Goal: Task Accomplishment & Management: Complete application form

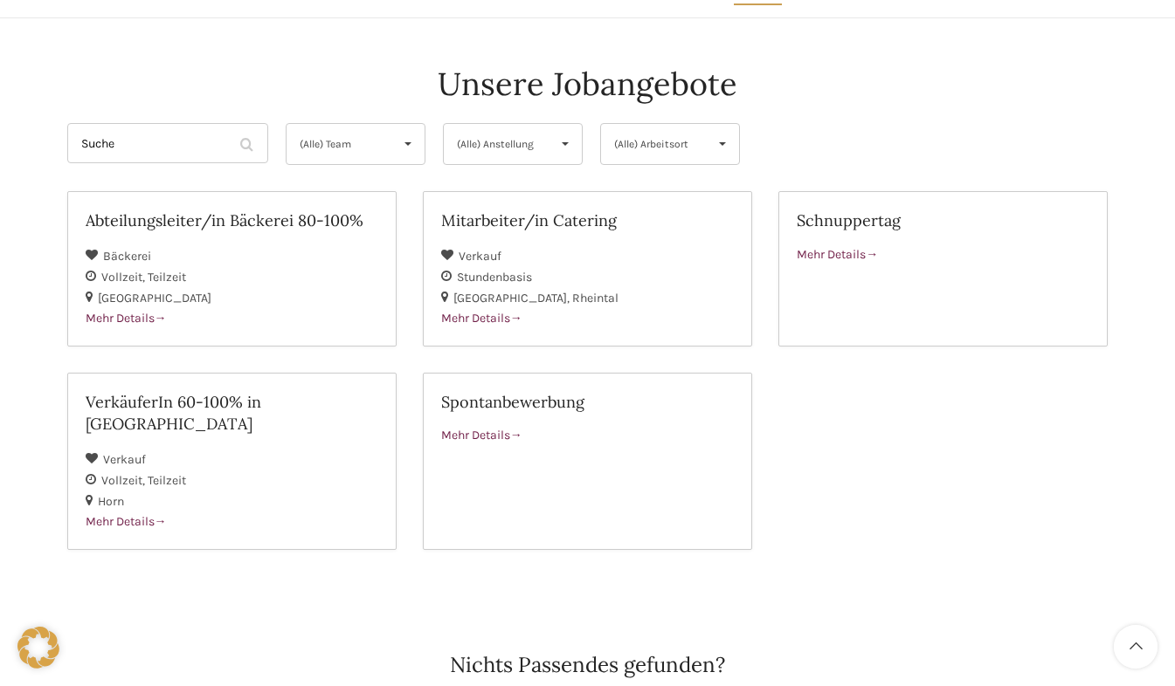
scroll to position [148, 0]
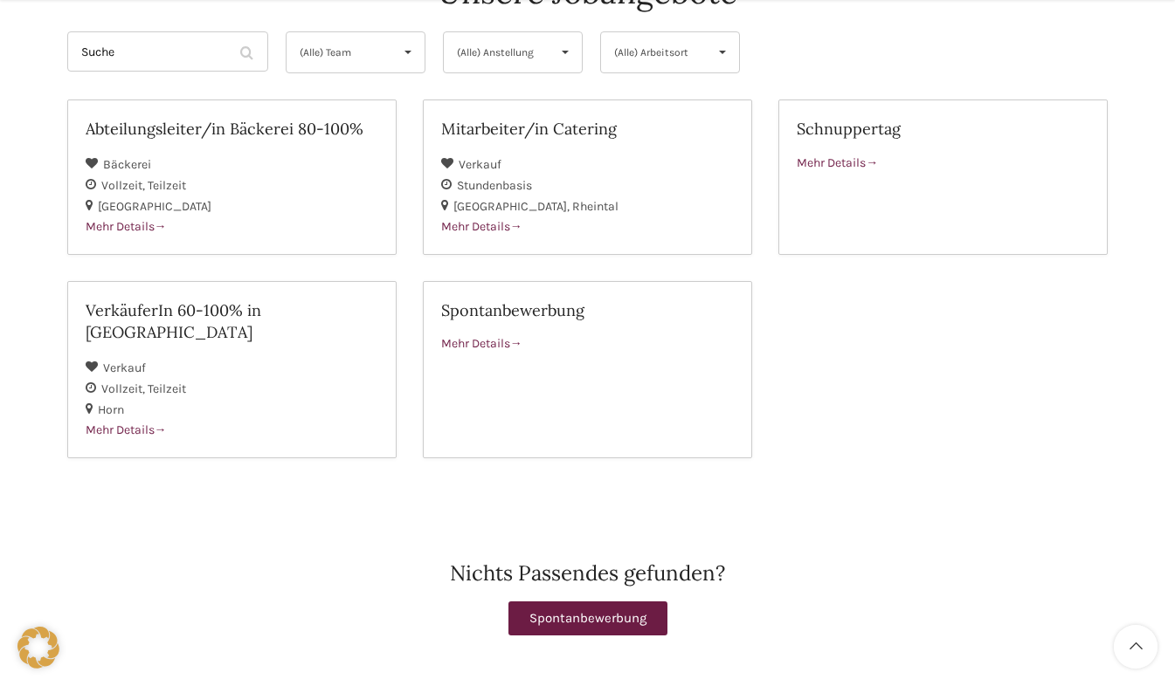
scroll to position [245, 0]
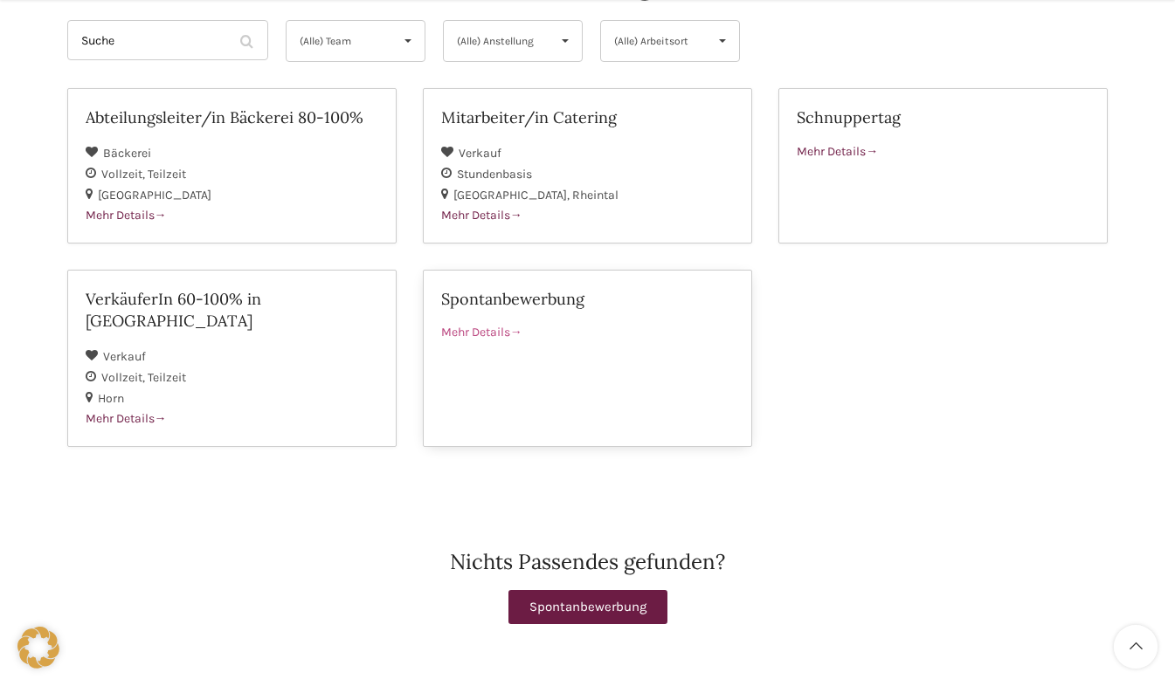
click at [511, 328] on span "Mehr Details" at bounding box center [481, 332] width 81 height 15
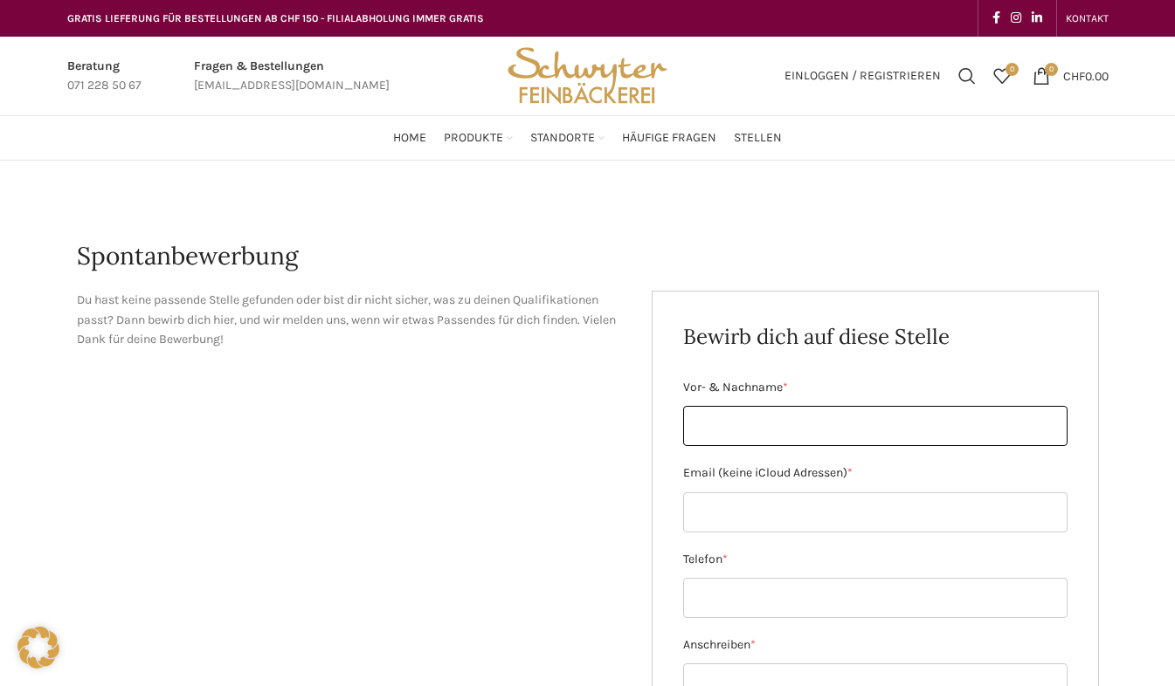
click at [884, 420] on input "Vor- & Nachname *" at bounding box center [875, 426] width 384 height 40
type input "[PERSON_NAME]"
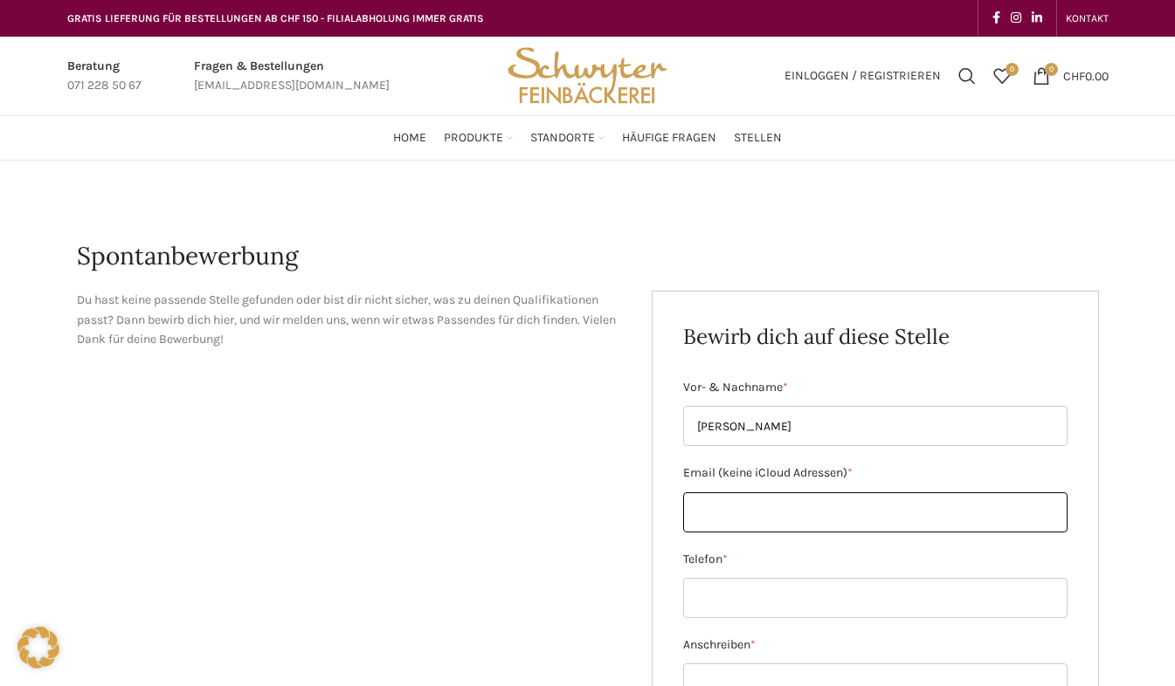
click at [831, 514] on input "Email (keine iCloud Adressen) *" at bounding box center [875, 513] width 384 height 40
type input "[EMAIL_ADDRESS][DOMAIN_NAME]"
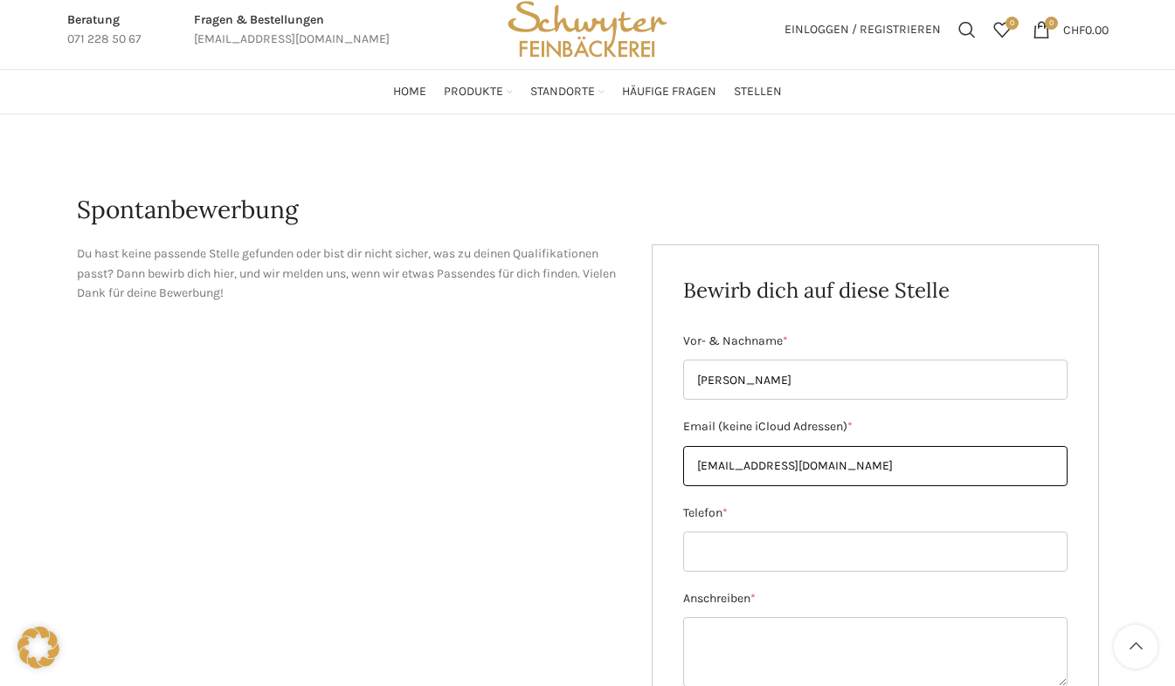
scroll to position [188, 0]
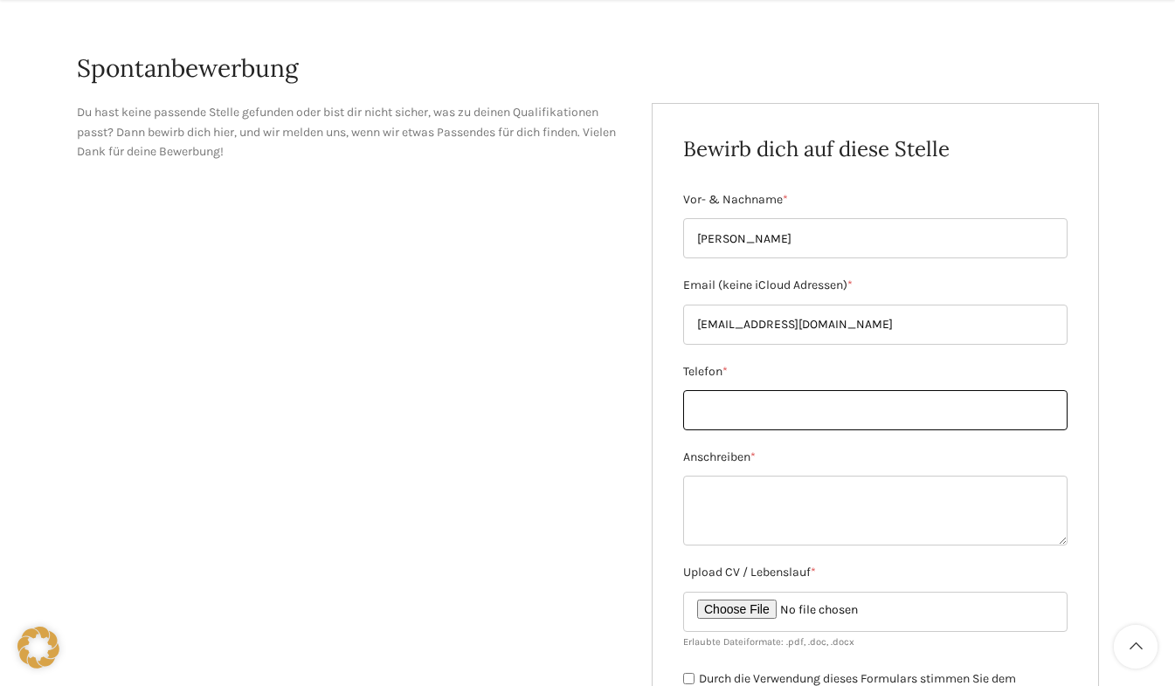
click at [898, 413] on input "Telefon *" at bounding box center [875, 410] width 384 height 40
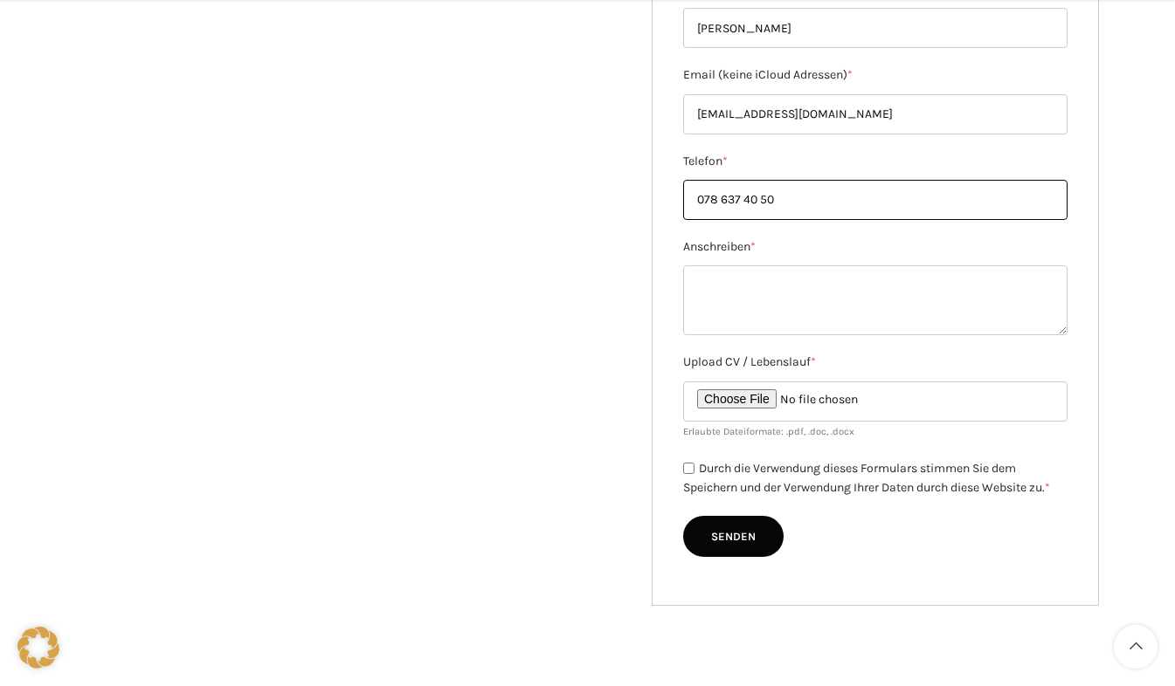
scroll to position [399, 0]
type input "078 637 40 50"
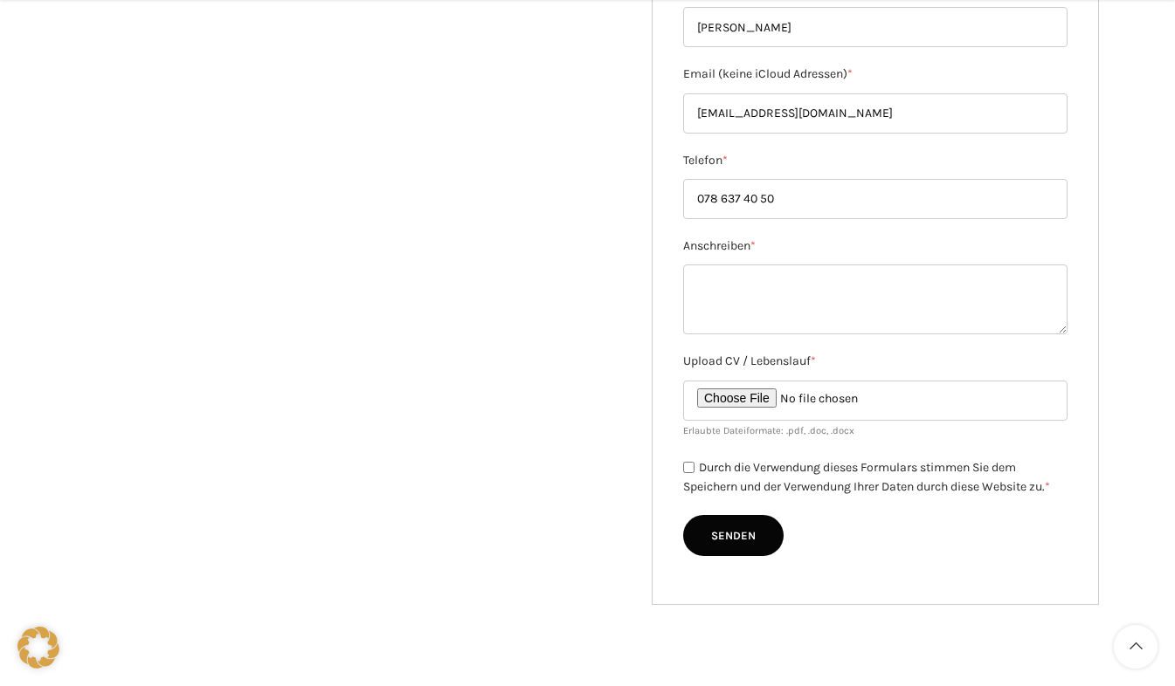
click at [692, 468] on input "Durch die Verwendung dieses Formulars stimmen Sie dem Speichern und der Verwend…" at bounding box center [688, 467] width 11 height 11
checkbox input "true"
drag, startPoint x: 764, startPoint y: 404, endPoint x: 726, endPoint y: 401, distance: 38.5
click at [726, 401] on input "Upload CV / Lebenslauf *" at bounding box center [875, 401] width 384 height 40
click at [777, 401] on input "Upload CV / Lebenslauf *" at bounding box center [875, 401] width 384 height 40
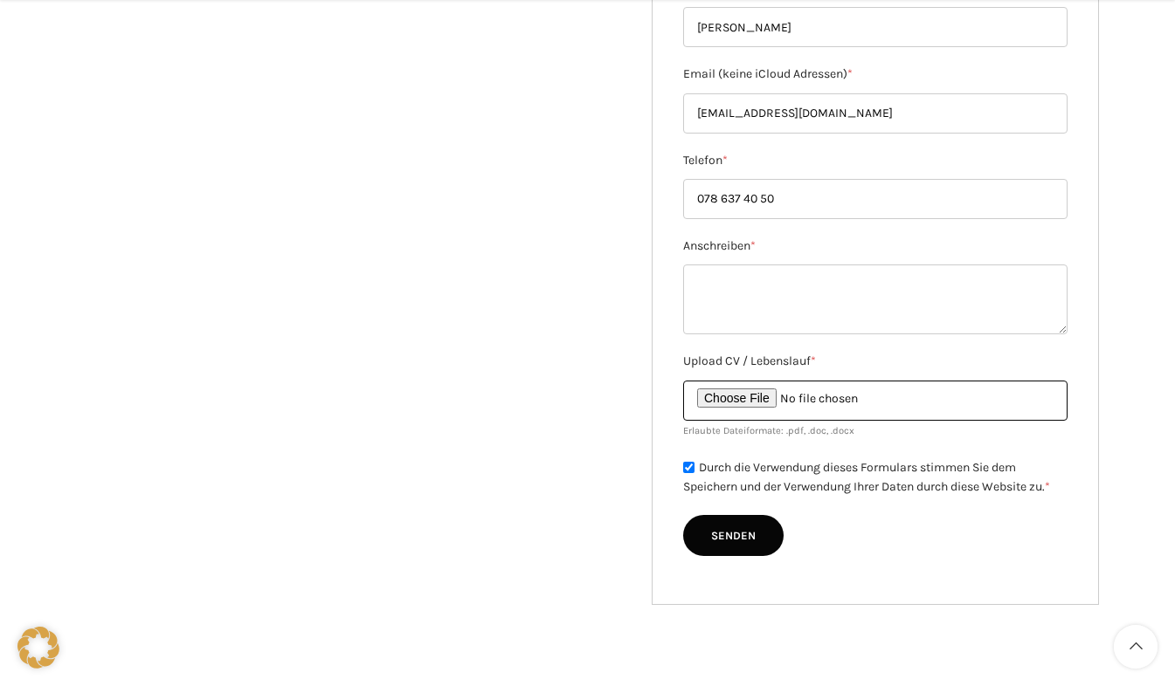
type input "C:\fakepath\Lebenslauf [PERSON_NAME].pdf"
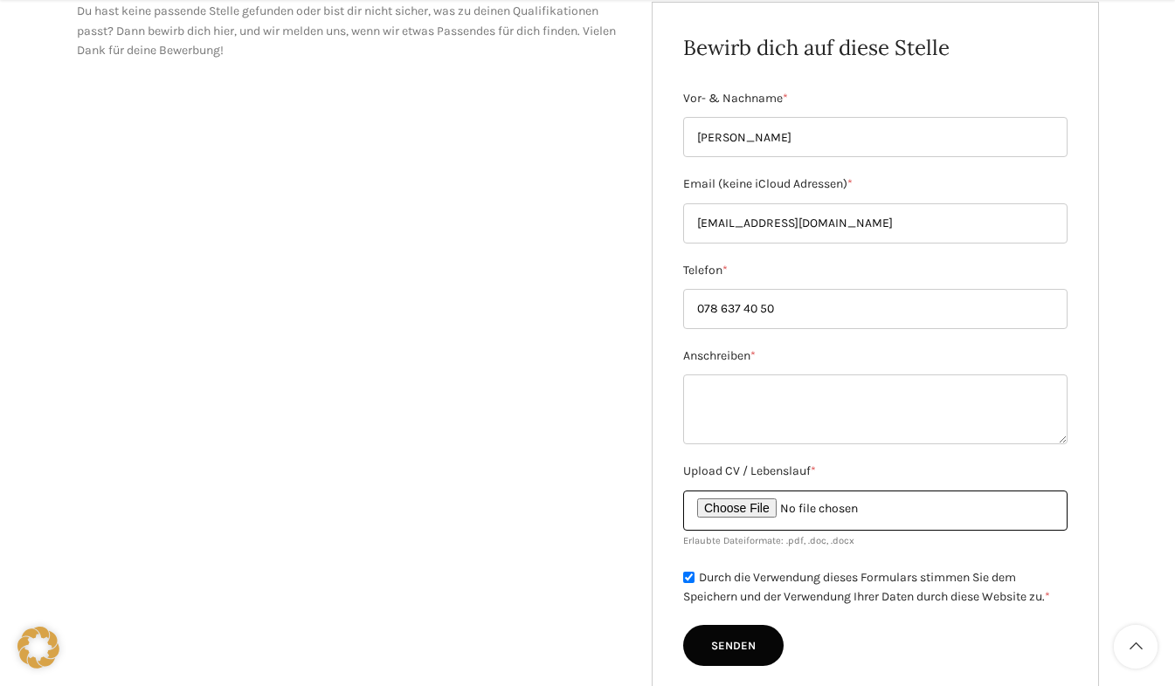
scroll to position [324, 0]
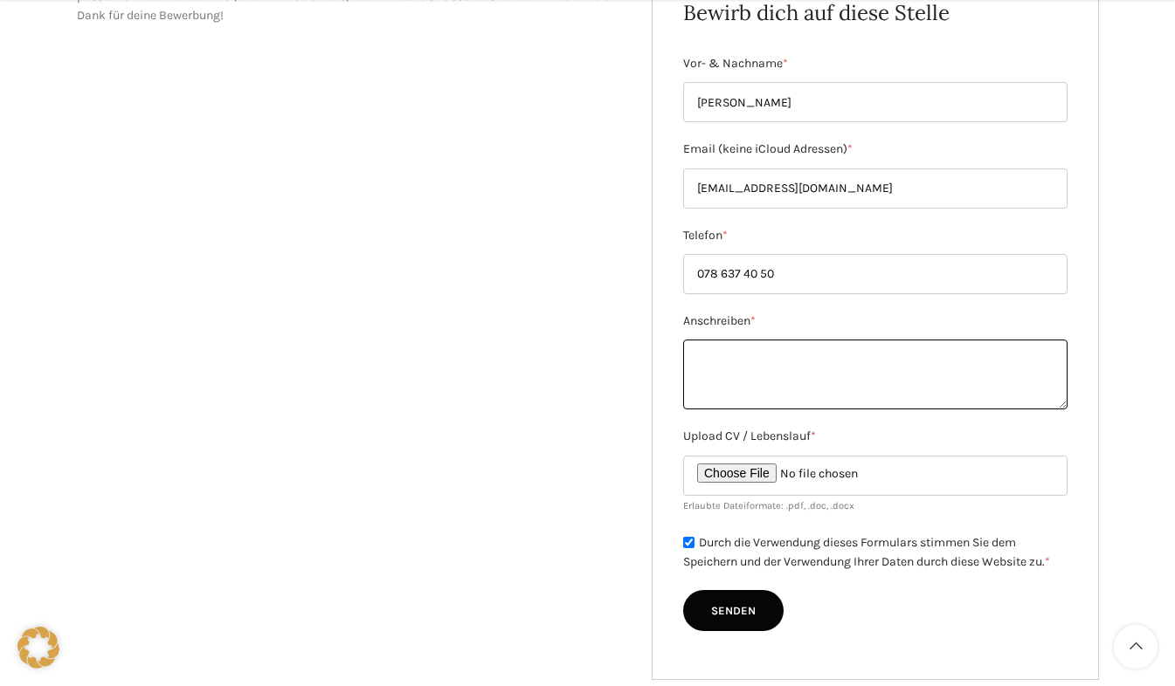
click at [700, 356] on textarea "Anschreiben *" at bounding box center [875, 375] width 384 height 70
paste textarea "Mein Name ist [PERSON_NAME] und bin achtzehn Jahre alt. Diesen [PERSON_NAME] ha…"
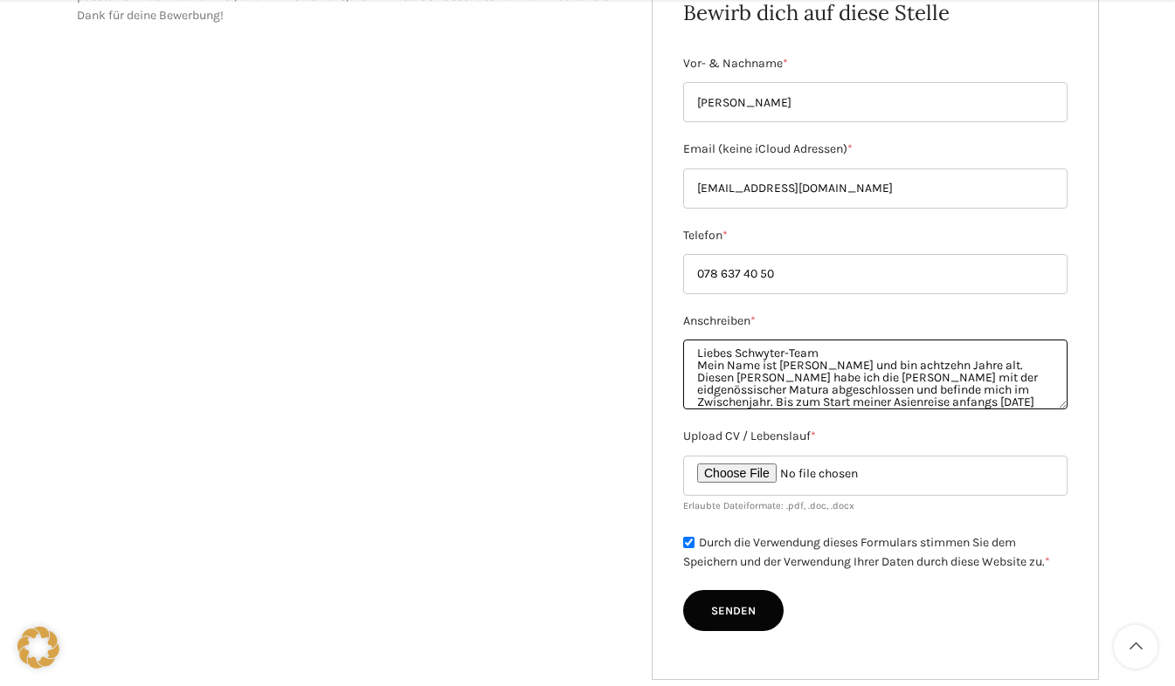
scroll to position [50, 0]
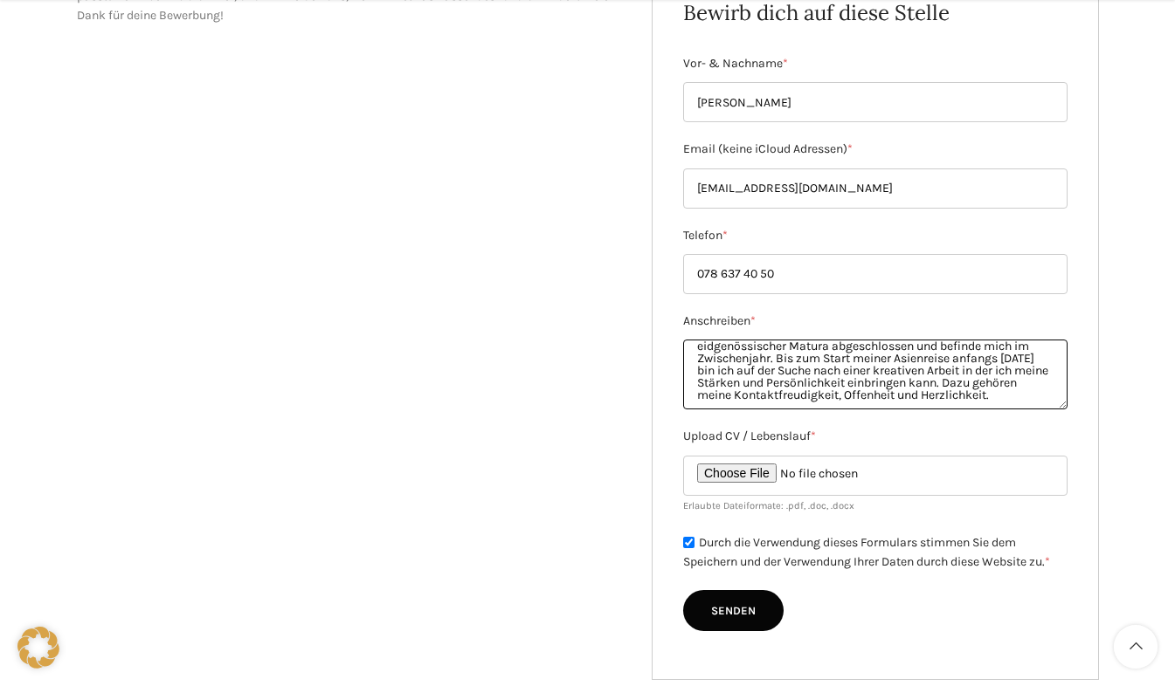
click at [912, 366] on textarea "Liebes Schwyter-Team Mein Name ist [PERSON_NAME] und bin achtzehn Jahre alt. Di…" at bounding box center [875, 375] width 384 height 70
click at [969, 397] on textarea "Liebes Schwyter-Team Mein Name ist [PERSON_NAME] und bin achtzehn Jahre alt. Di…" at bounding box center [875, 375] width 384 height 70
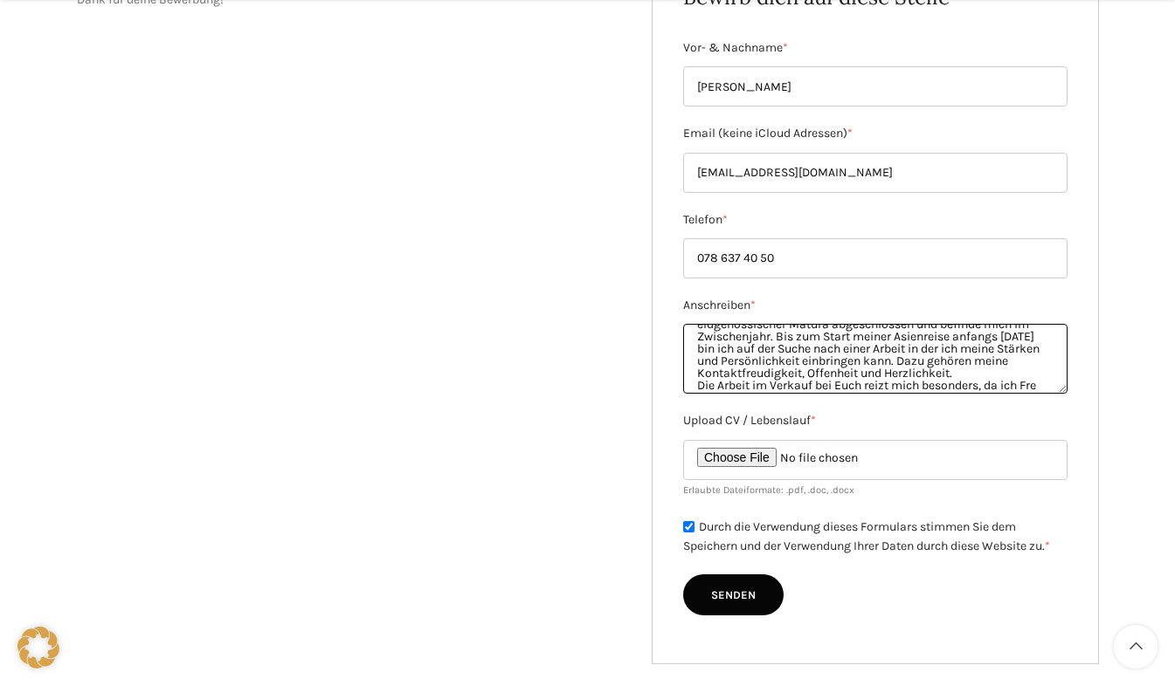
scroll to position [62, 0]
click at [812, 389] on textarea "Liebes Schwyter-Team Mein Name ist [PERSON_NAME] und bin achtzehn Jahre alt. Di…" at bounding box center [875, 359] width 384 height 70
click at [899, 390] on textarea "Liebes Schwyter-Team Mein Name ist [PERSON_NAME] und bin achtzehn Jahre alt. Di…" at bounding box center [875, 359] width 384 height 70
click at [866, 393] on textarea "Liebes Schwyter-Team Mein Name ist [PERSON_NAME] und bin achtzehn Jahre alt. Di…" at bounding box center [875, 359] width 384 height 70
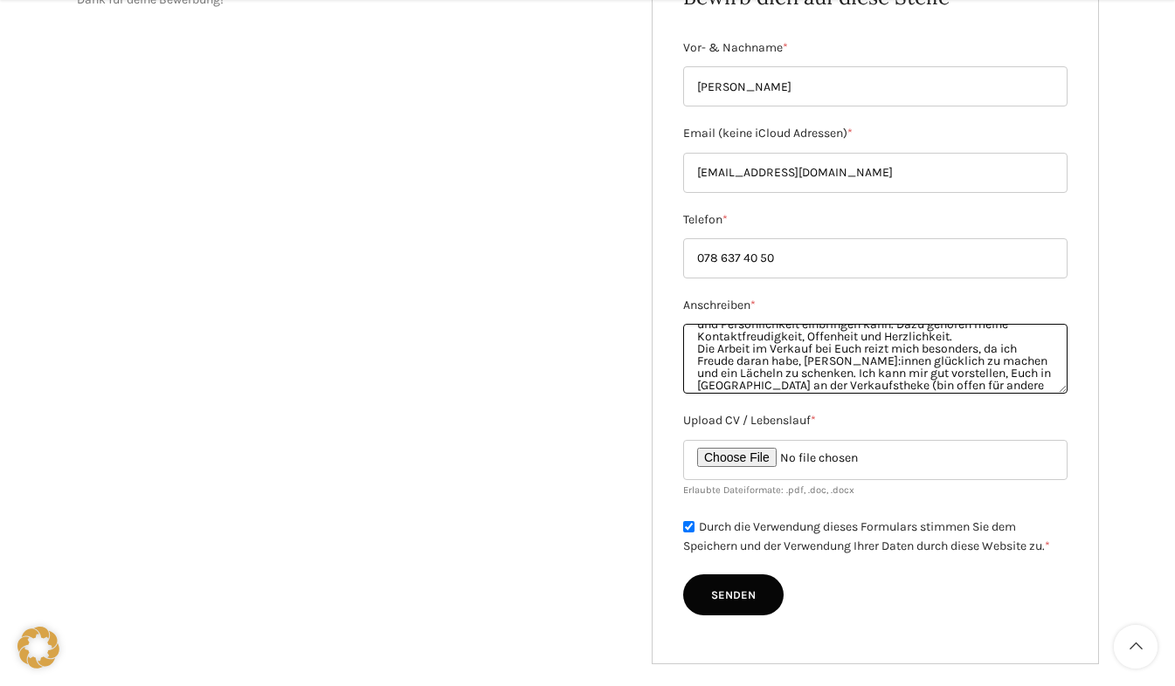
scroll to position [99, 0]
click at [854, 387] on textarea "Liebes Schwyter-Team Mein Name ist [PERSON_NAME] und bin achtzehn Jahre alt. Di…" at bounding box center [875, 359] width 384 height 70
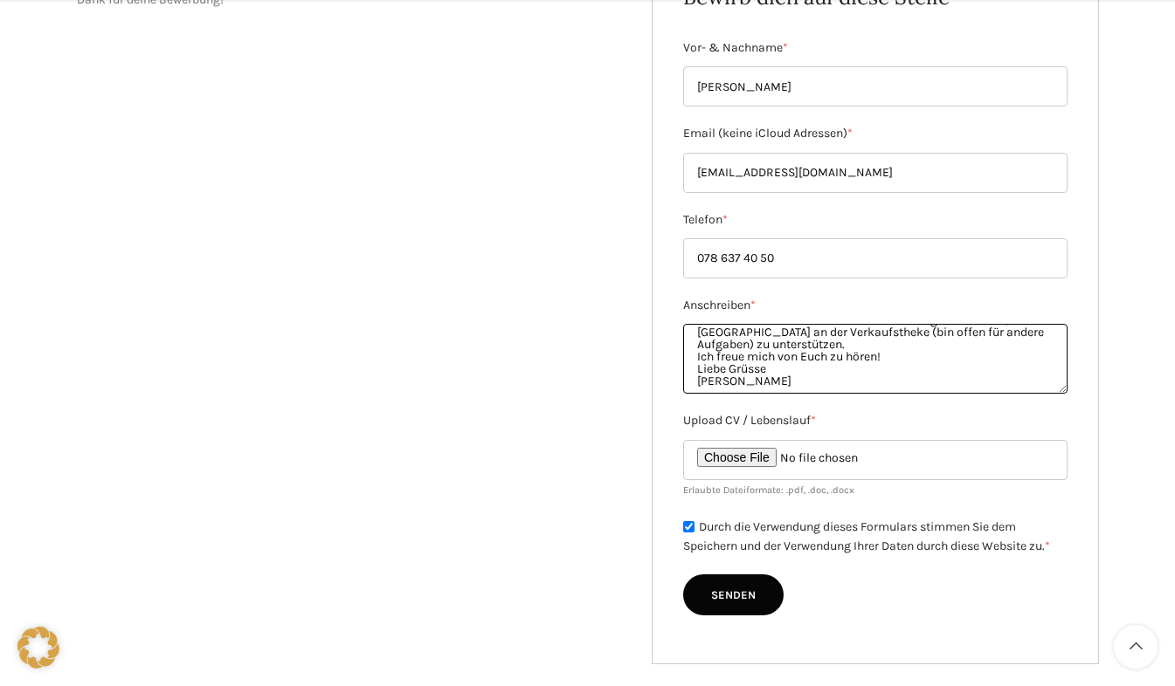
click at [781, 362] on textarea "Liebes Schwyter-Team Mein Name ist [PERSON_NAME] und bin achtzehn Jahre alt. Di…" at bounding box center [875, 359] width 384 height 70
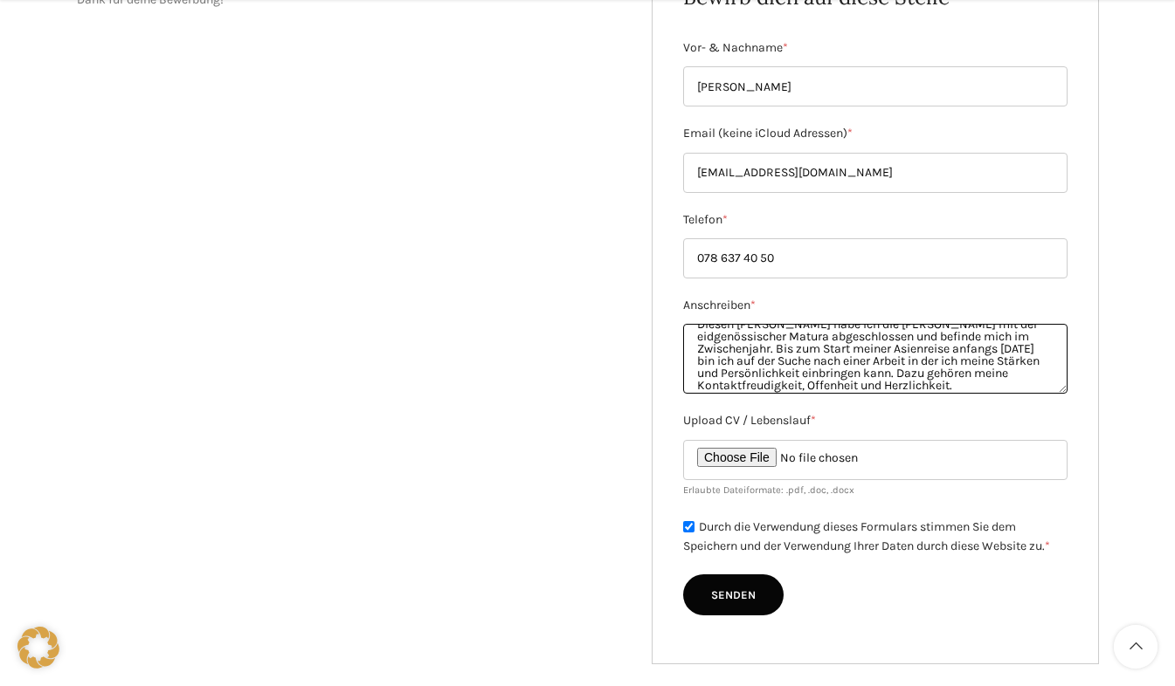
scroll to position [141, 0]
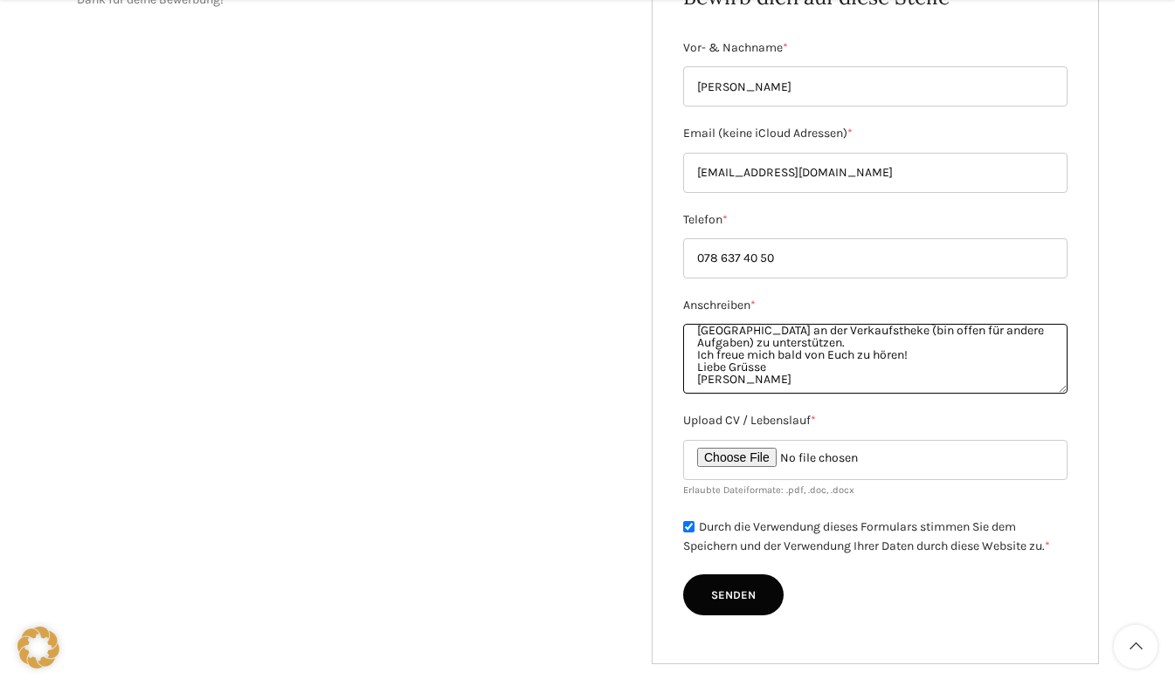
drag, startPoint x: 693, startPoint y: 339, endPoint x: 866, endPoint y: 389, distance: 180.0
click at [866, 389] on textarea "Liebes Schwyter-Team Mein Name ist [PERSON_NAME] und bin achtzehn Jahre alt. Di…" at bounding box center [875, 359] width 384 height 70
click at [1030, 357] on textarea "Liebes Schwyter-Team Mein Name ist [PERSON_NAME] und bin achtzehn Jahre alt. Di…" at bounding box center [875, 359] width 384 height 70
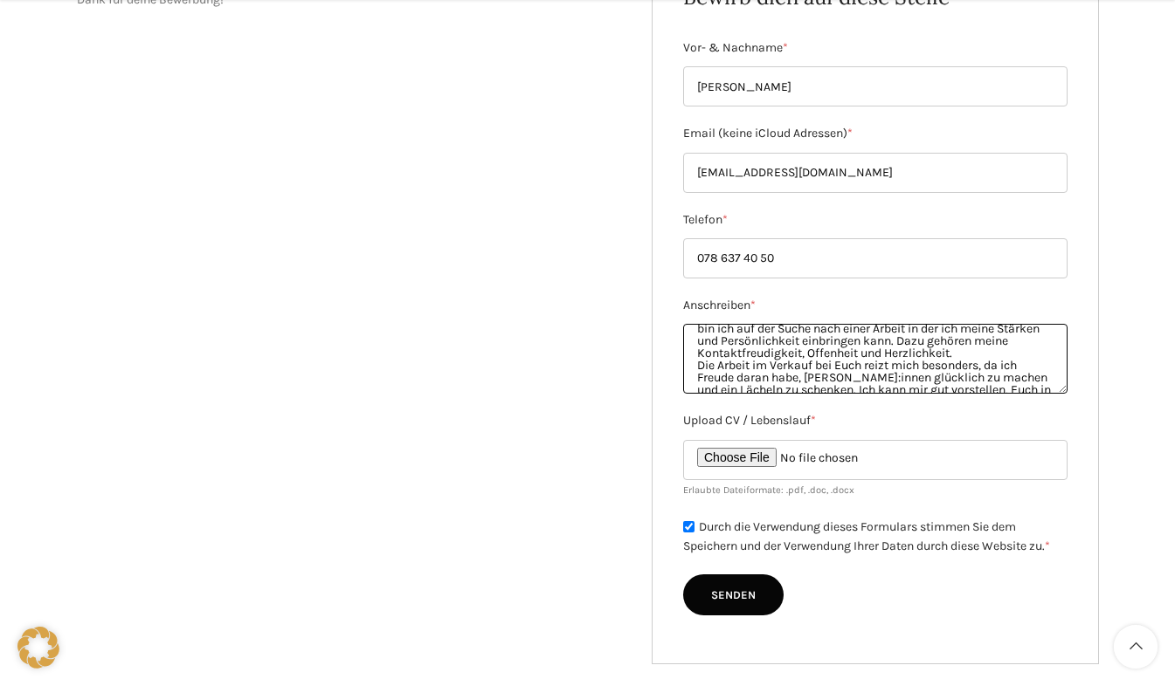
scroll to position [105, 0]
click at [846, 346] on textarea "Liebes Schwyter-Team Mein Name ist [PERSON_NAME] und bin achtzehn Jahre alt. Di…" at bounding box center [875, 359] width 384 height 70
click at [838, 349] on textarea "Liebes Schwyter-Team Mein Name ist [PERSON_NAME] und bin achtzehn Jahre alt. Di…" at bounding box center [875, 359] width 384 height 70
click at [871, 375] on textarea "Liebes Schwyter-Team Mein Name ist [PERSON_NAME] und bin achtzehn Jahre alt. Di…" at bounding box center [875, 359] width 384 height 70
click at [871, 369] on textarea "Liebes Schwyter-Team Mein Name ist [PERSON_NAME] und bin achtzehn Jahre alt. Di…" at bounding box center [875, 359] width 384 height 70
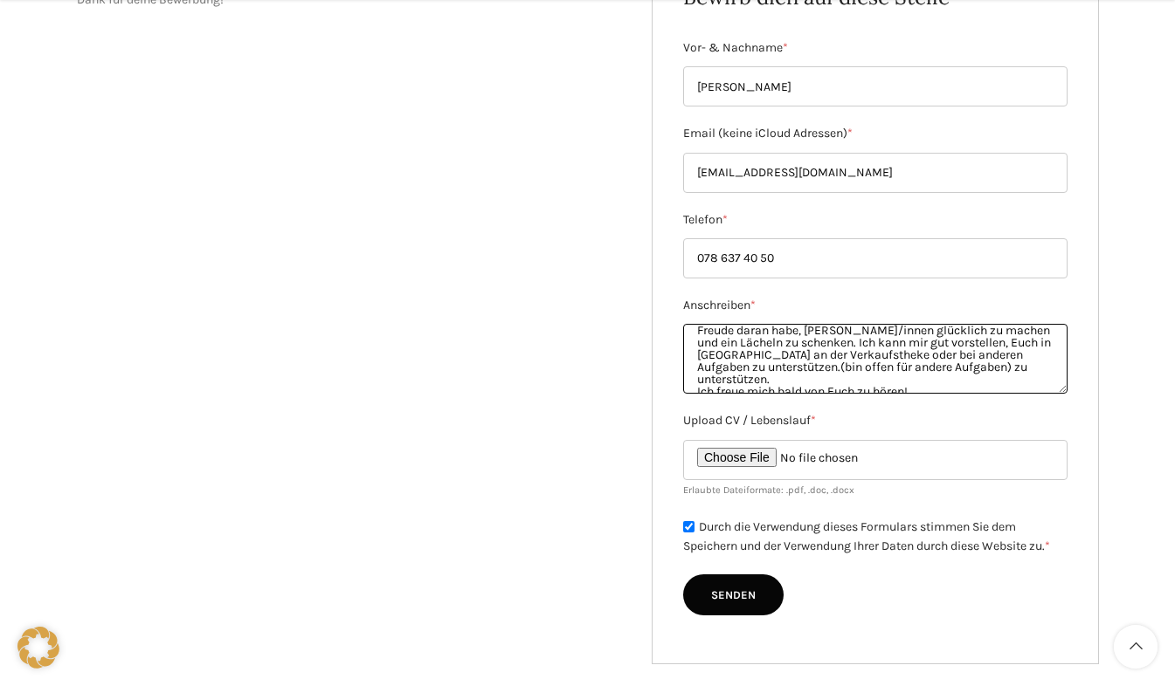
scroll to position [154, 0]
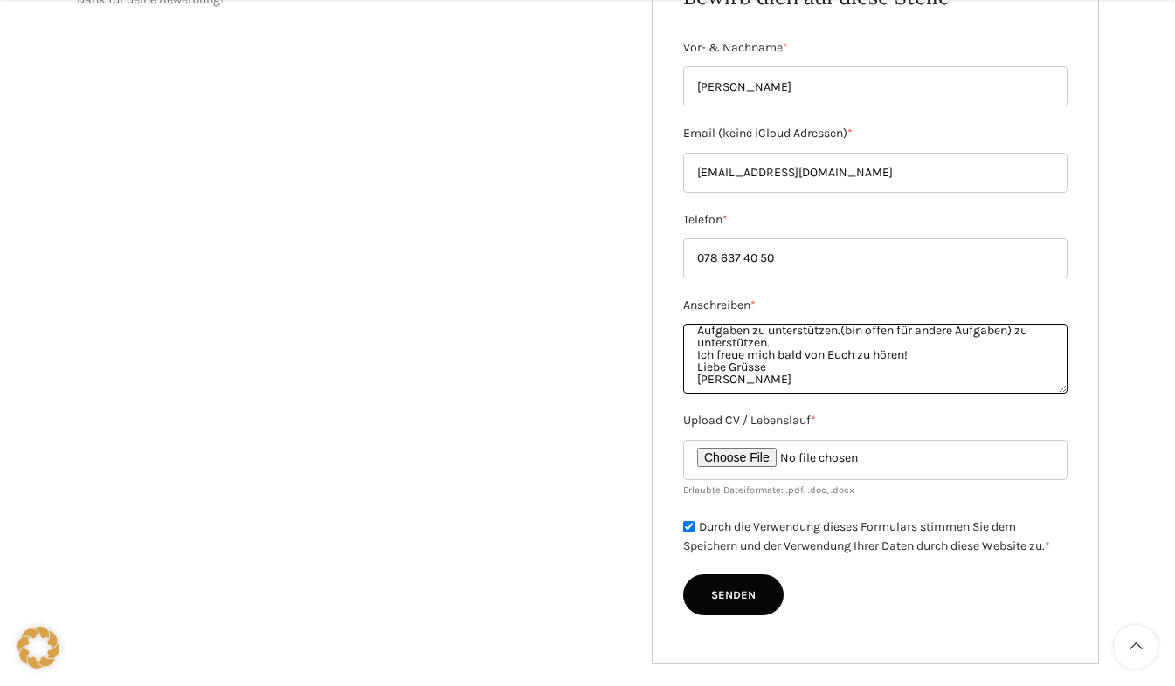
drag, startPoint x: 770, startPoint y: 379, endPoint x: 773, endPoint y: 344, distance: 35.0
click at [773, 344] on textarea "Liebes Schwyter-Team Mein Name ist [PERSON_NAME] und bin achtzehn Jahre alt. Di…" at bounding box center [875, 359] width 384 height 70
drag, startPoint x: 922, startPoint y: 360, endPoint x: 752, endPoint y: 349, distance: 170.6
click at [752, 349] on textarea "Liebes Schwyter-Team Mein Name ist [PERSON_NAME] und bin achtzehn Jahre alt. Di…" at bounding box center [875, 359] width 384 height 70
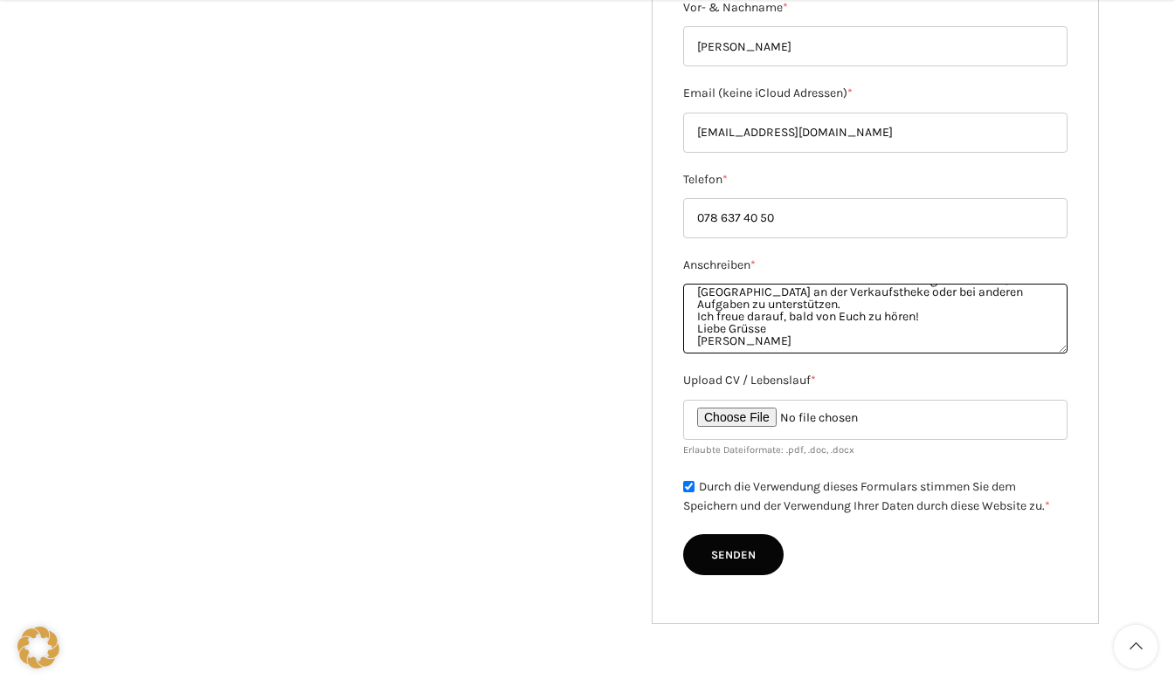
scroll to position [383, 0]
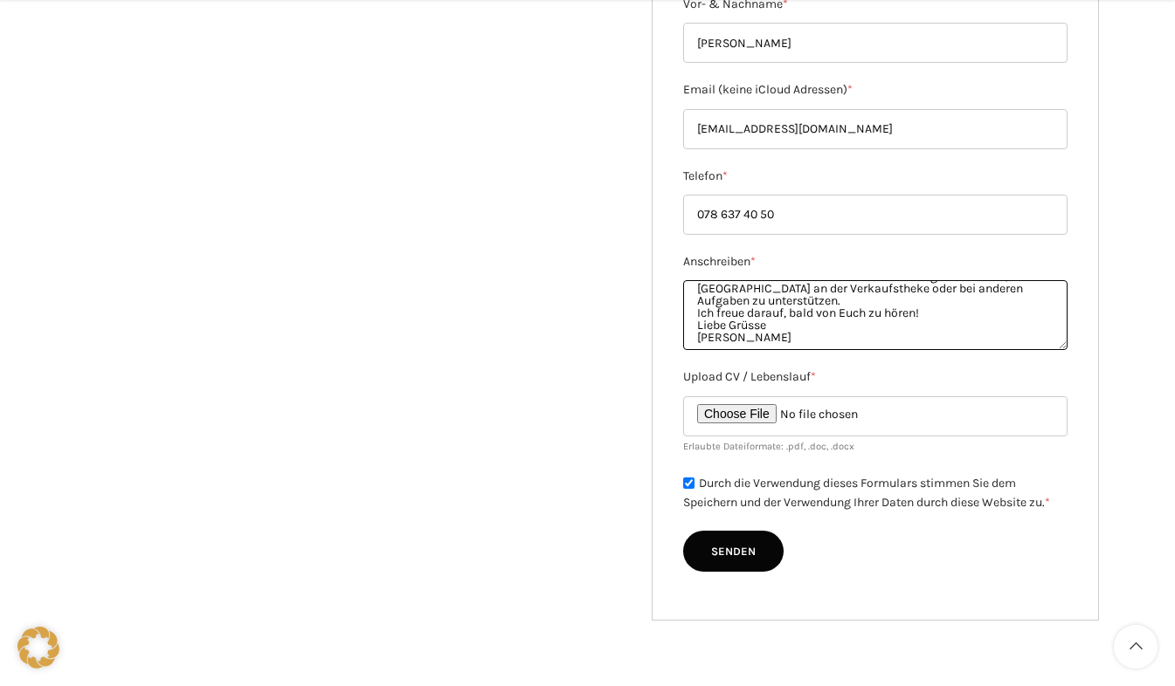
type textarea "Liebes Schwyter-Team Mein Name ist [PERSON_NAME] und bin achtzehn Jahre alt. Di…"
click at [726, 557] on input "Senden" at bounding box center [733, 552] width 100 height 42
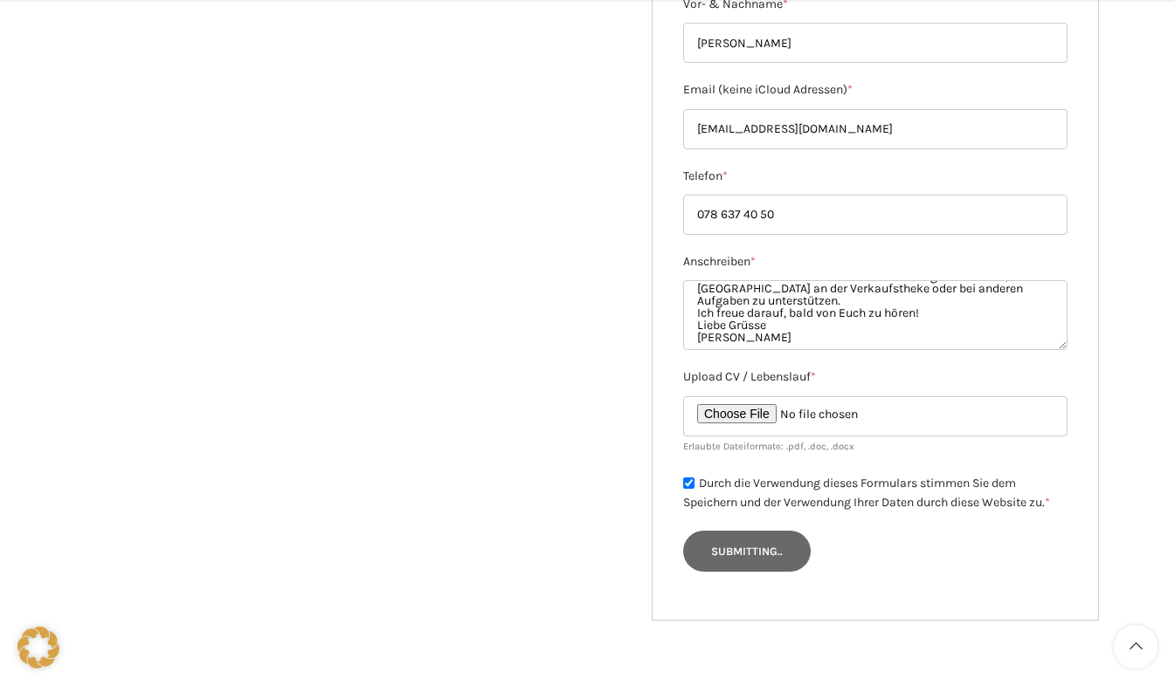
type input "Senden"
